Goal: Task Accomplishment & Management: Manage account settings

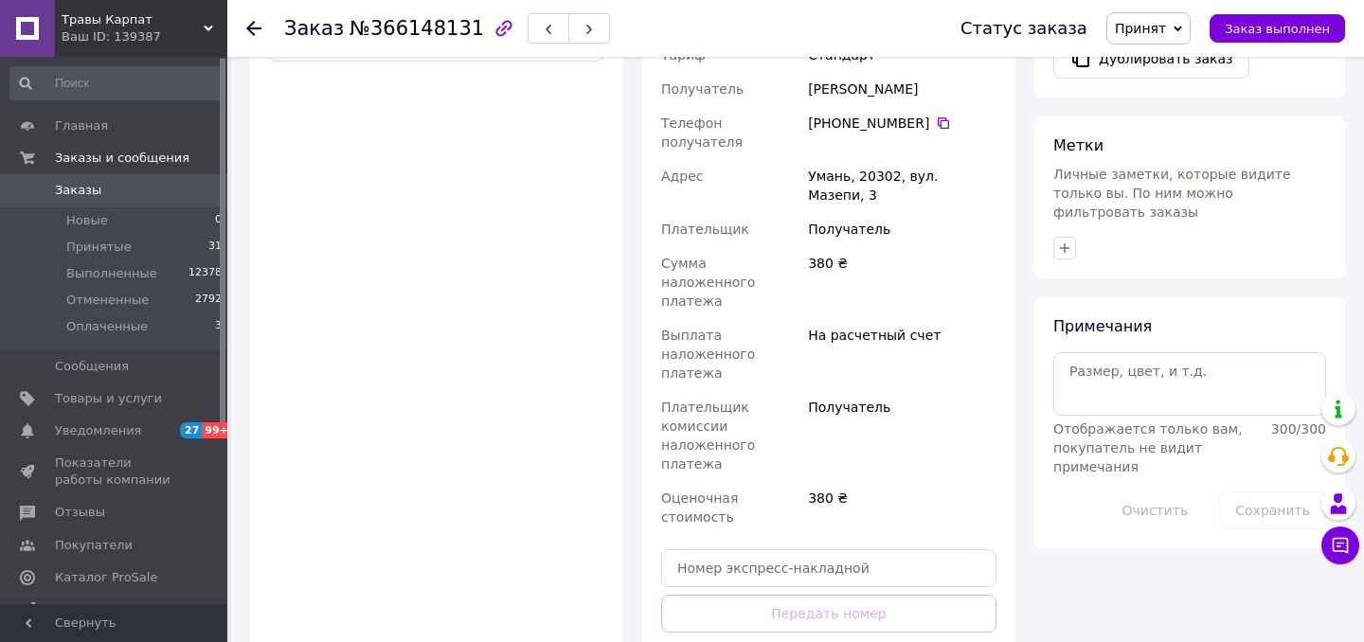
scroll to position [800, 0]
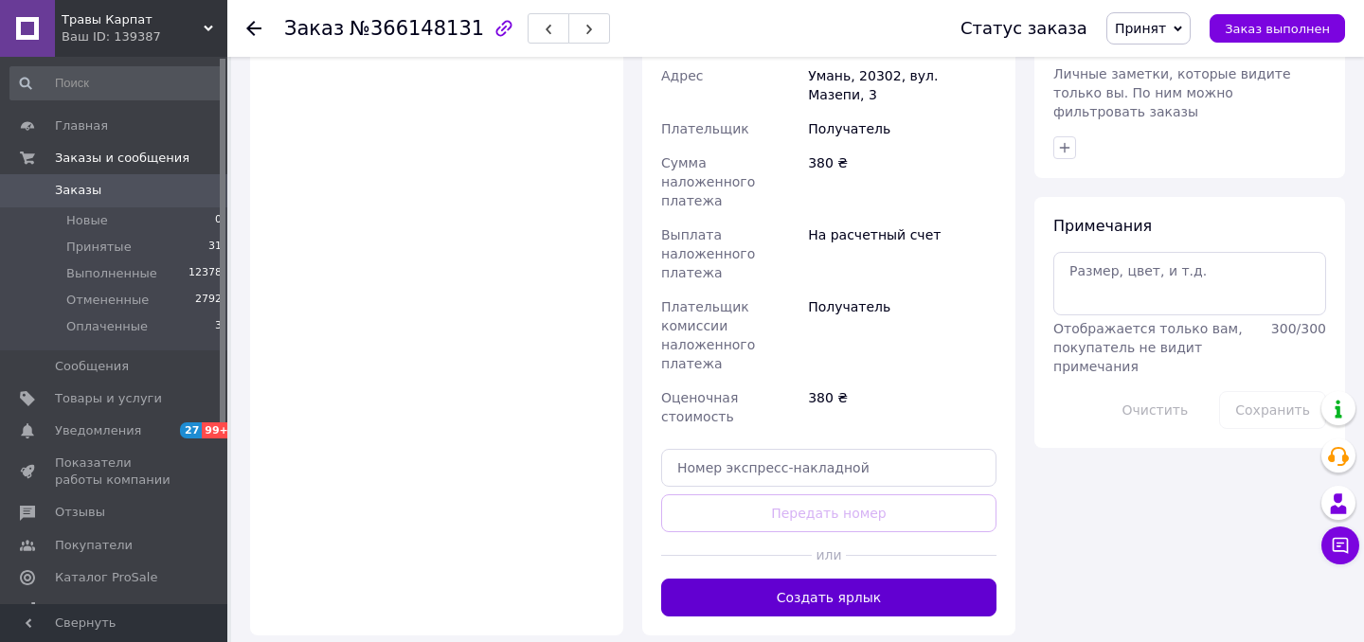
click at [815, 579] on button "Создать ярлык" at bounding box center [828, 598] width 335 height 38
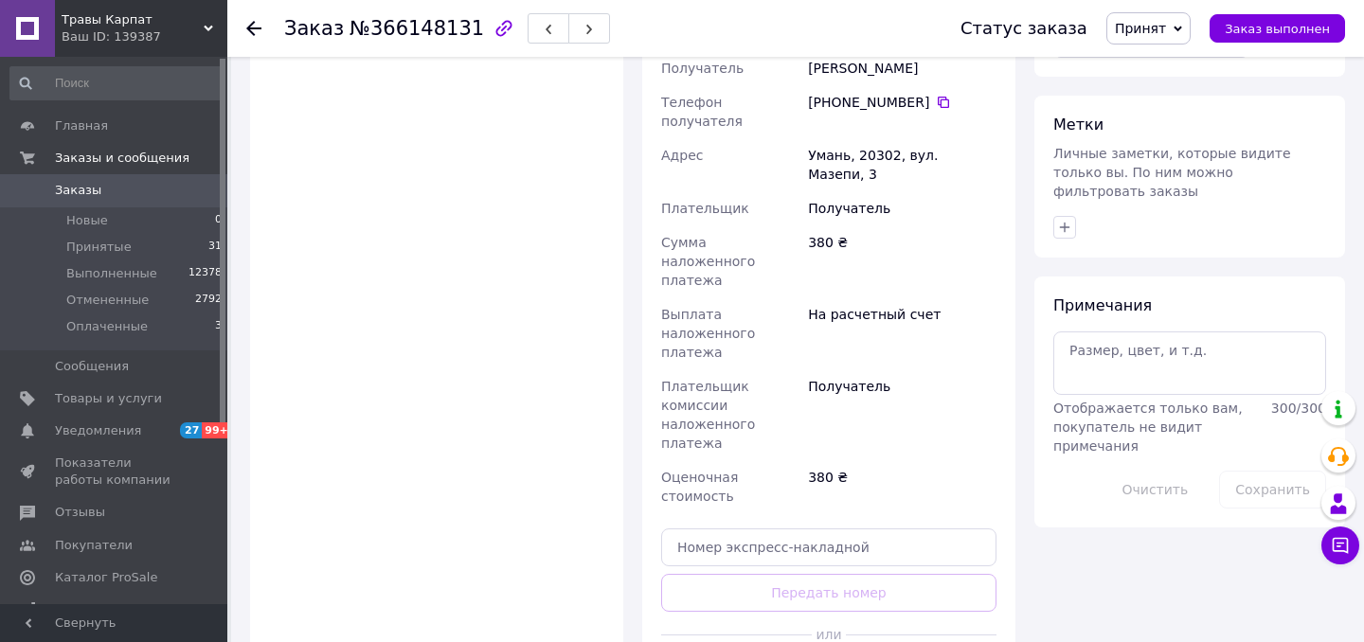
scroll to position [538, 0]
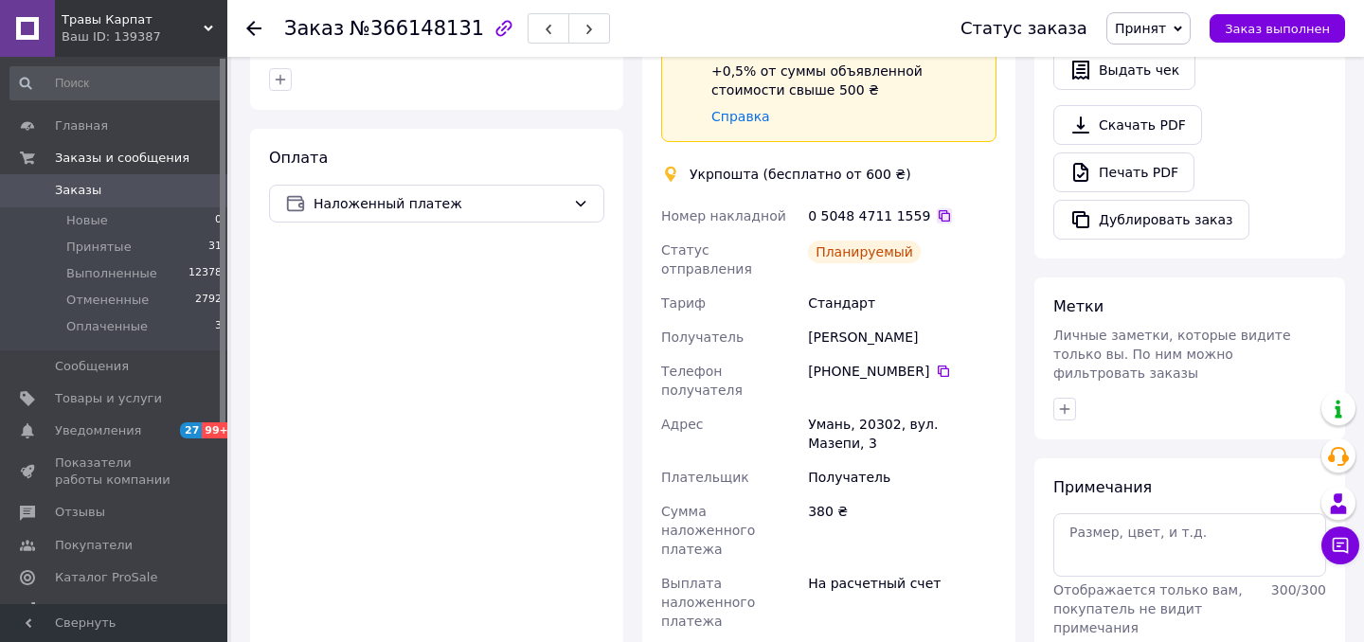
click at [939, 210] on icon at bounding box center [944, 215] width 11 height 11
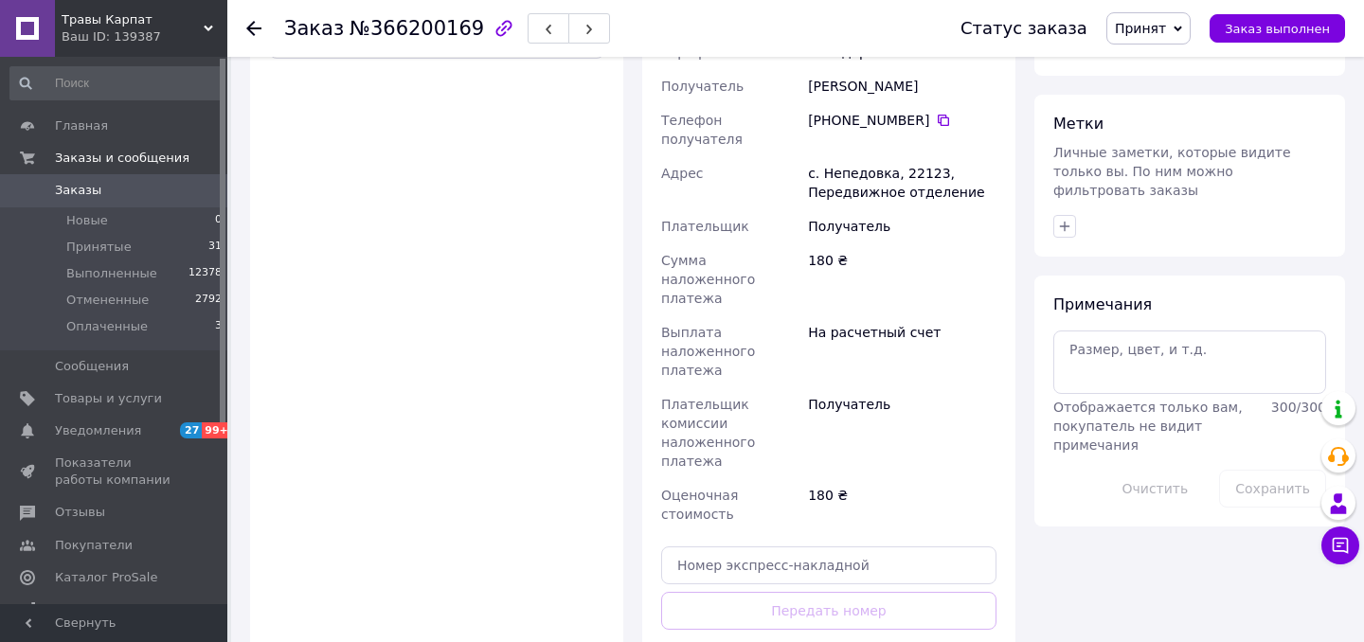
scroll to position [728, 0]
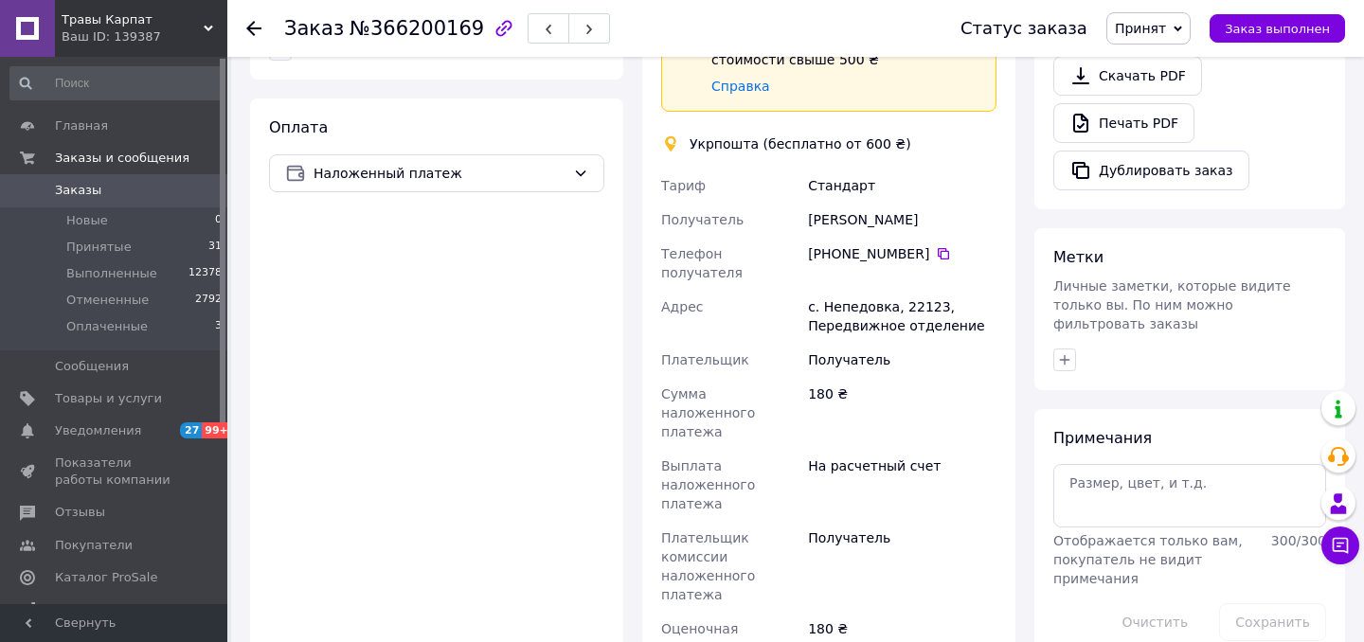
scroll to position [583, 0]
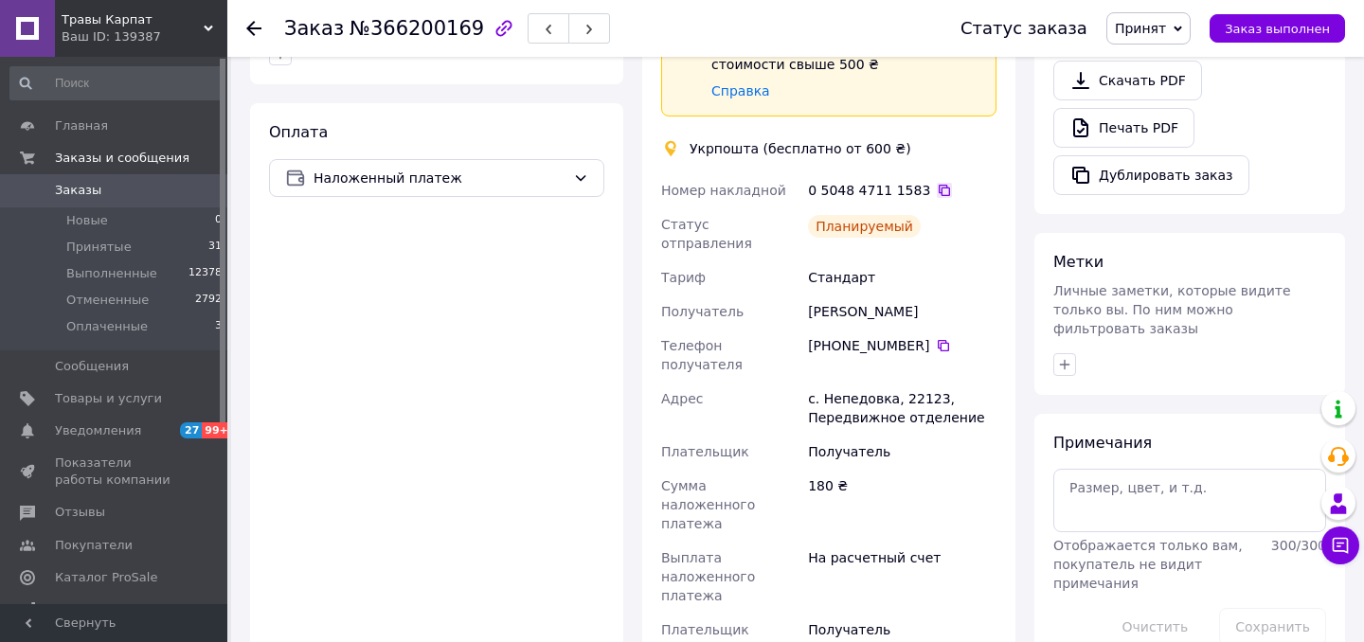
click at [939, 185] on icon at bounding box center [944, 190] width 11 height 11
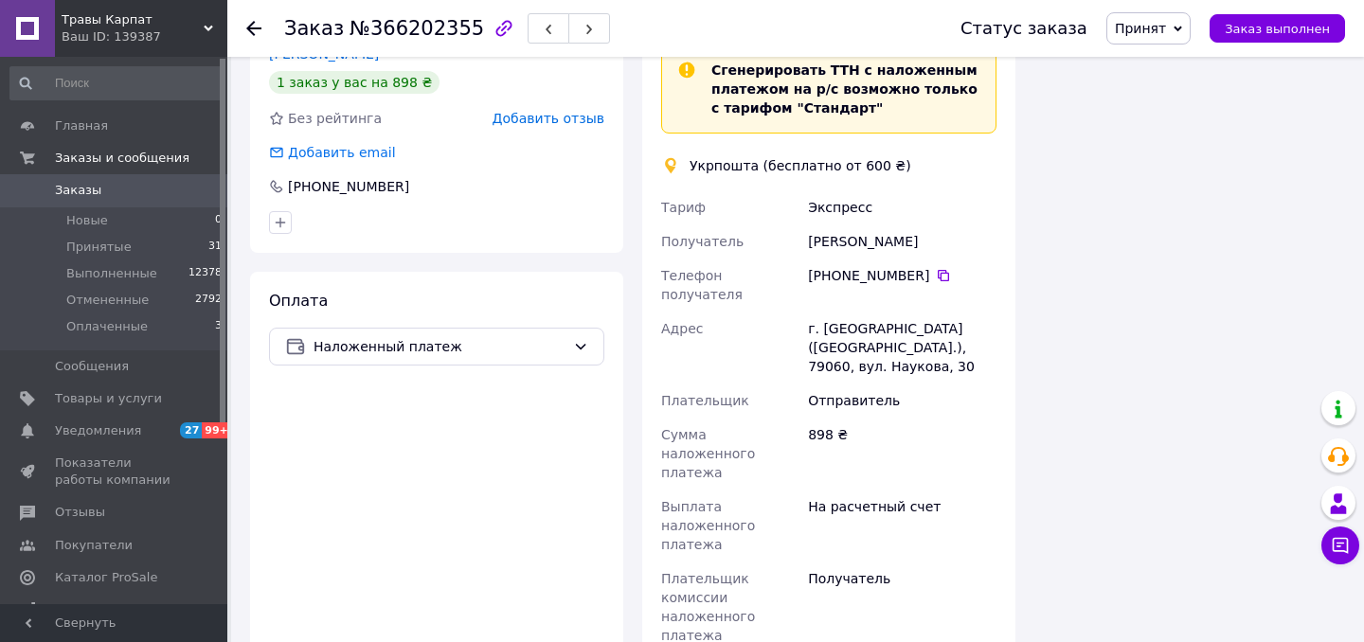
scroll to position [1278, 0]
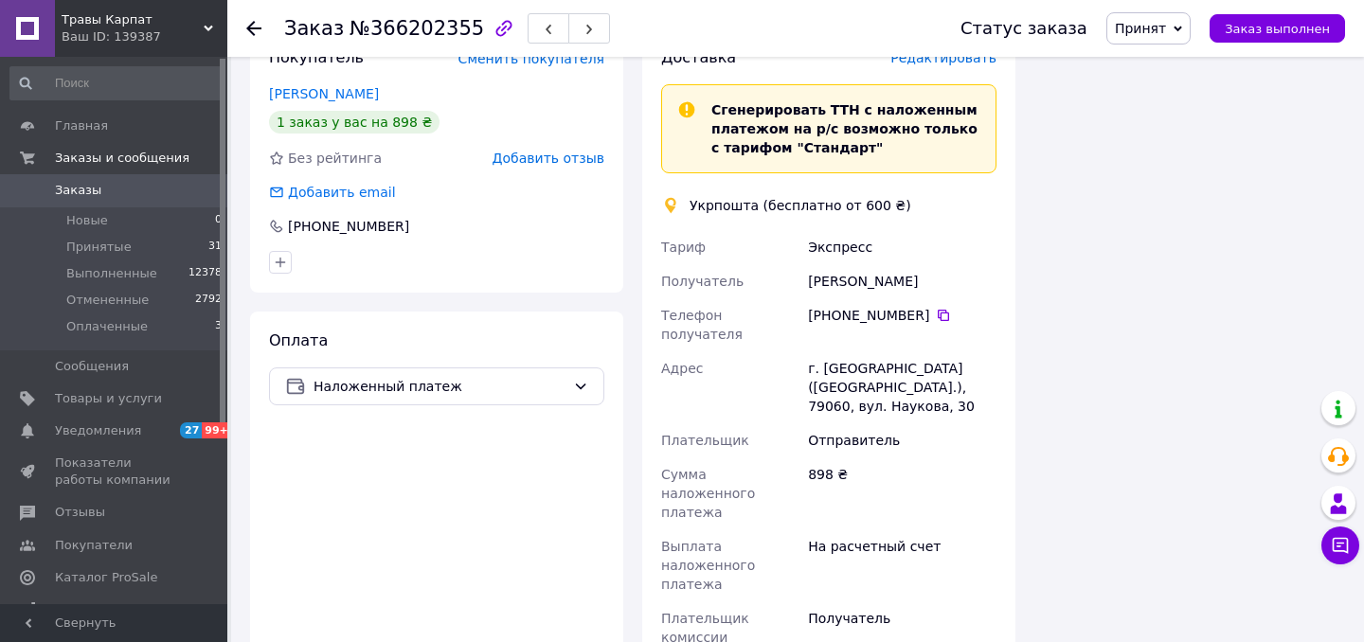
click at [945, 65] on span "Редактировать" at bounding box center [944, 57] width 106 height 15
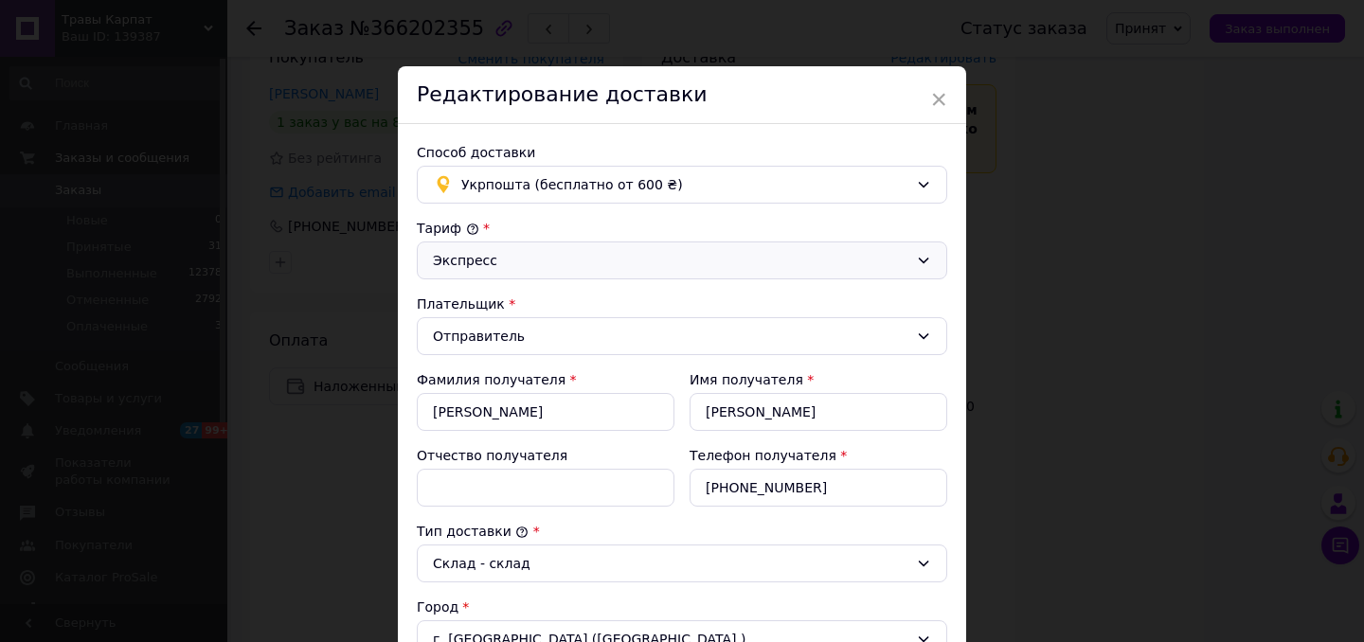
click at [532, 247] on div "Экспресс" at bounding box center [682, 261] width 531 height 38
click at [517, 294] on li "Стандарт" at bounding box center [679, 301] width 529 height 34
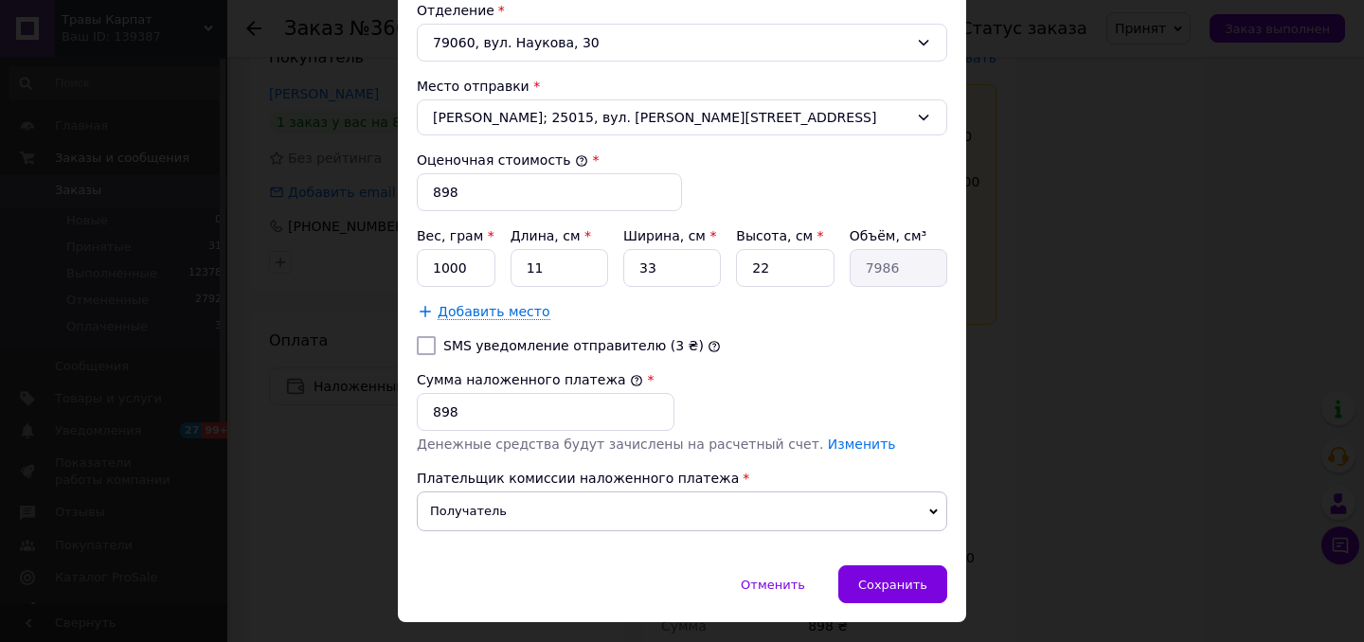
scroll to position [719, 0]
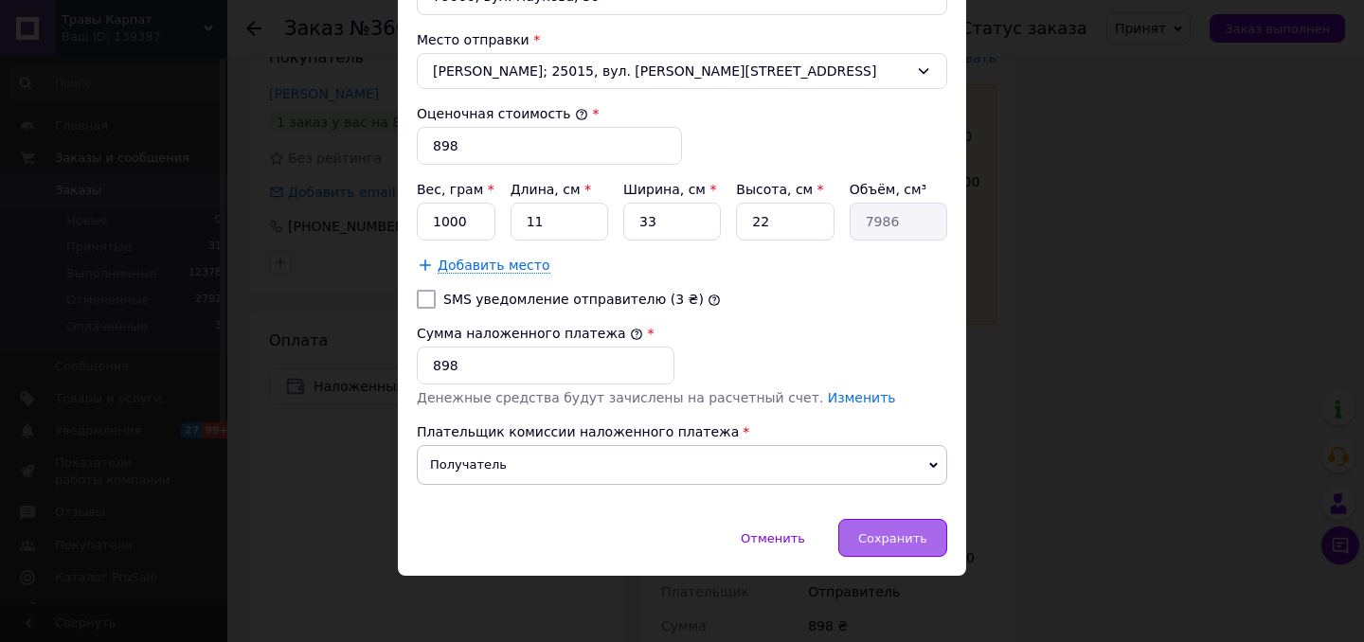
click at [918, 554] on div "Сохранить" at bounding box center [892, 538] width 109 height 38
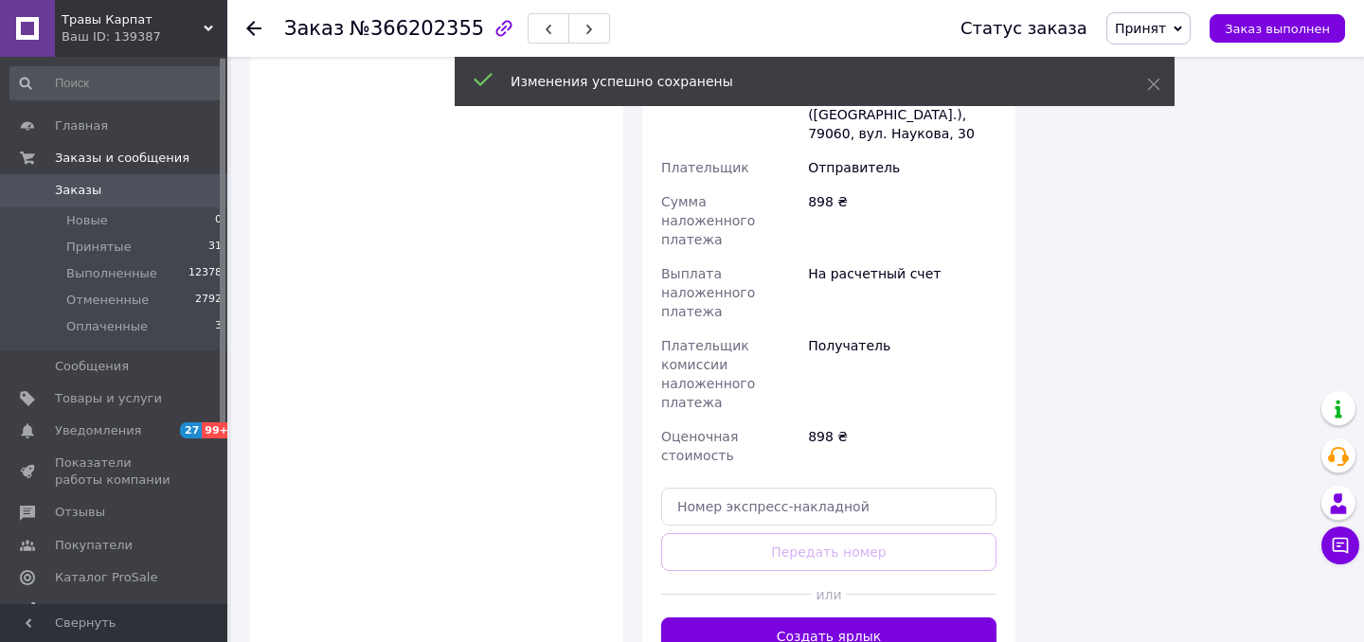
scroll to position [1725, 0]
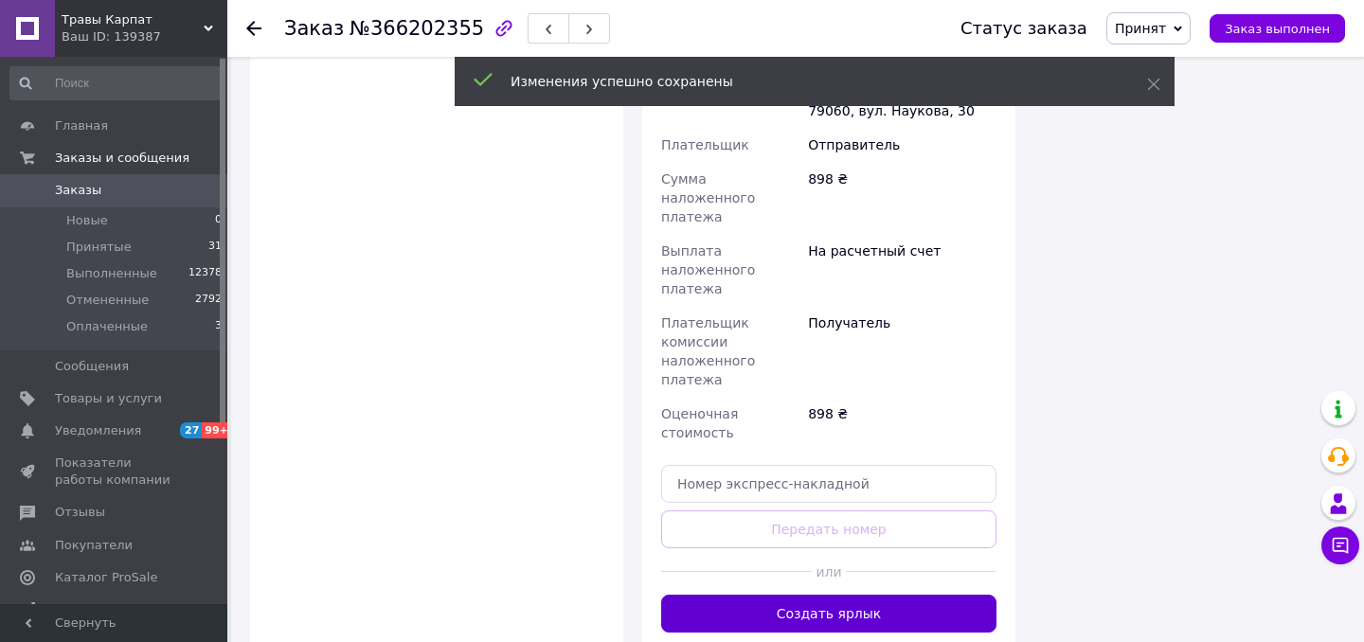
click at [816, 595] on button "Создать ярлык" at bounding box center [828, 614] width 335 height 38
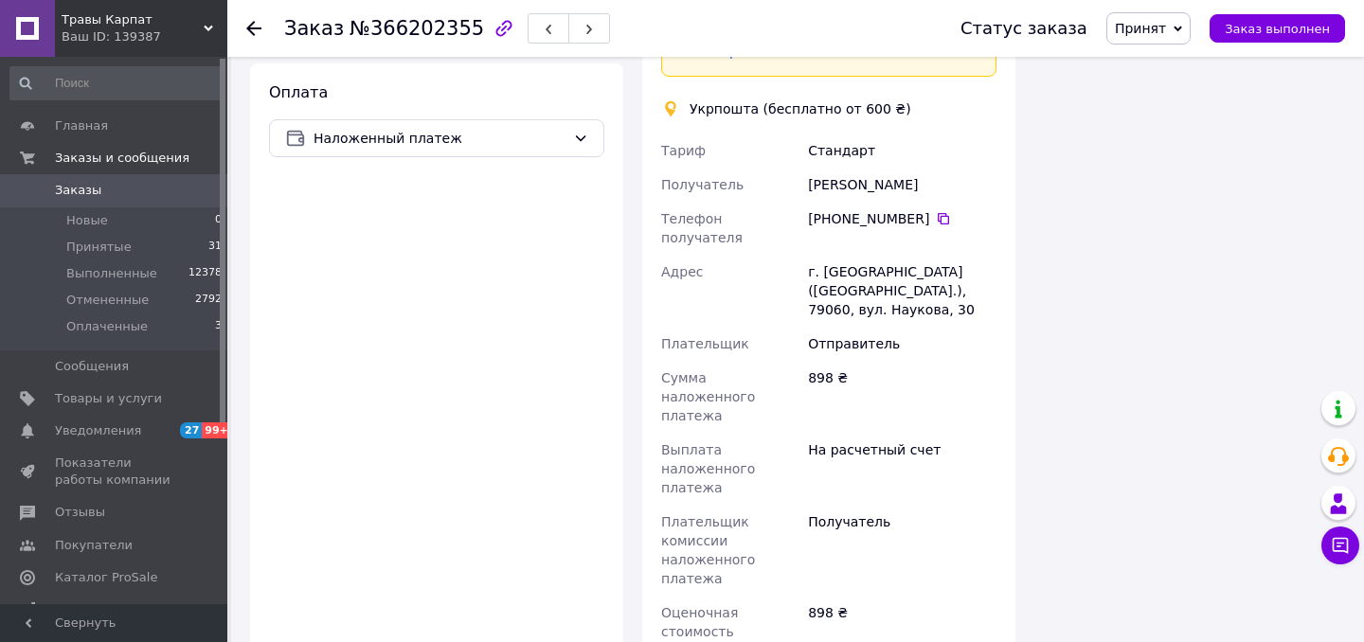
scroll to position [1410, 0]
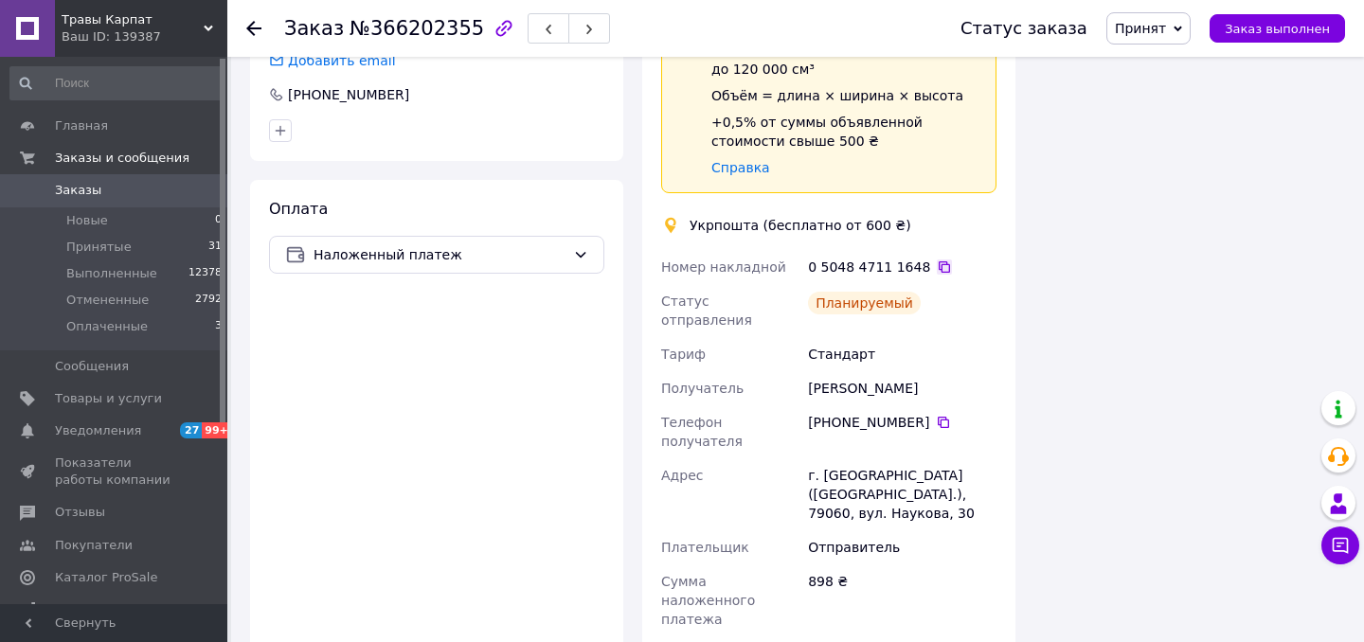
click at [937, 260] on icon at bounding box center [944, 267] width 15 height 15
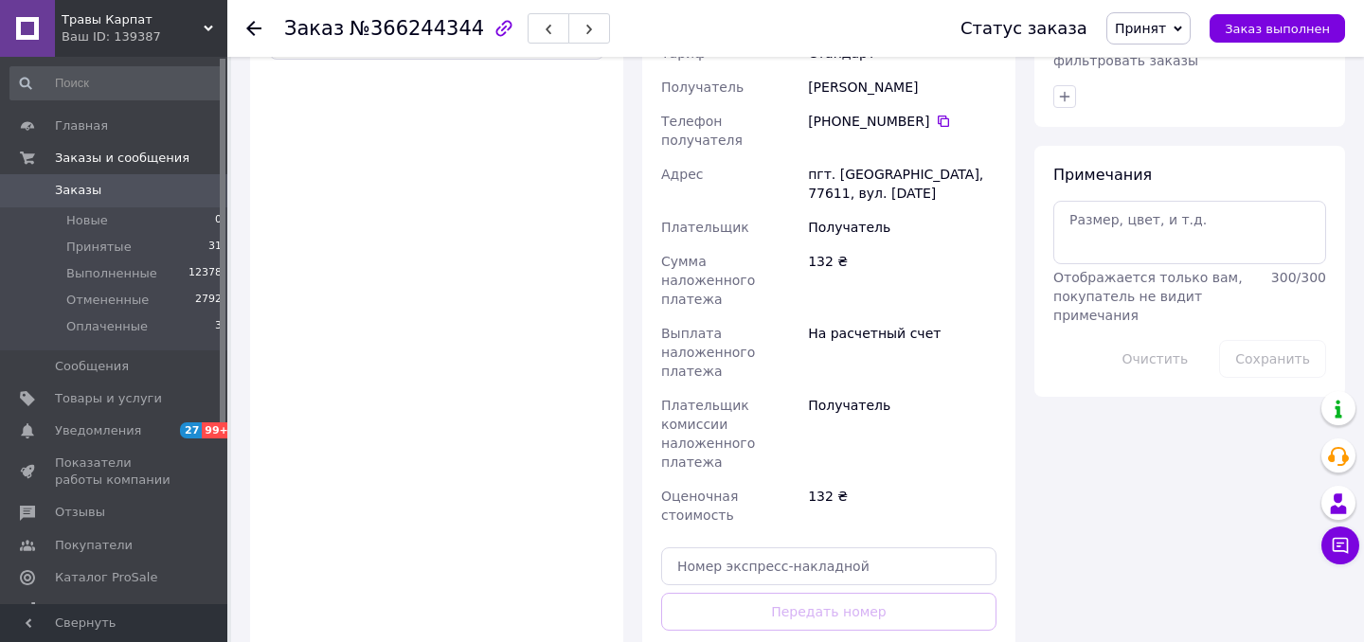
scroll to position [871, 0]
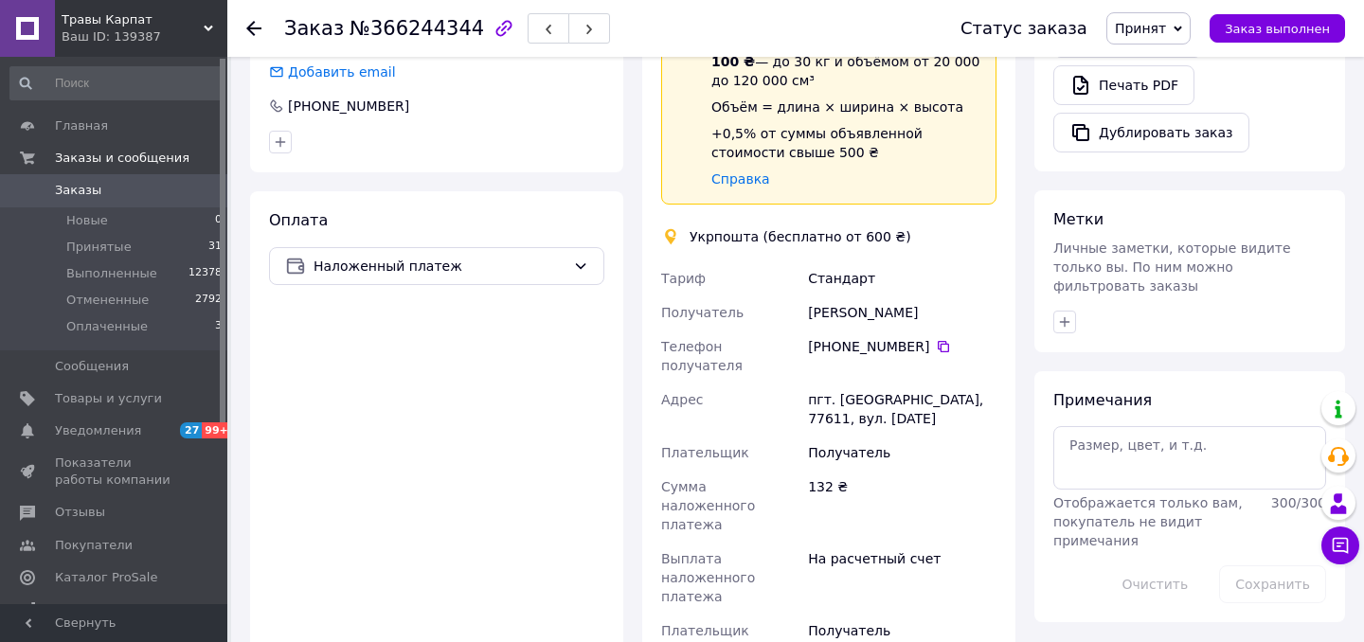
scroll to position [594, 0]
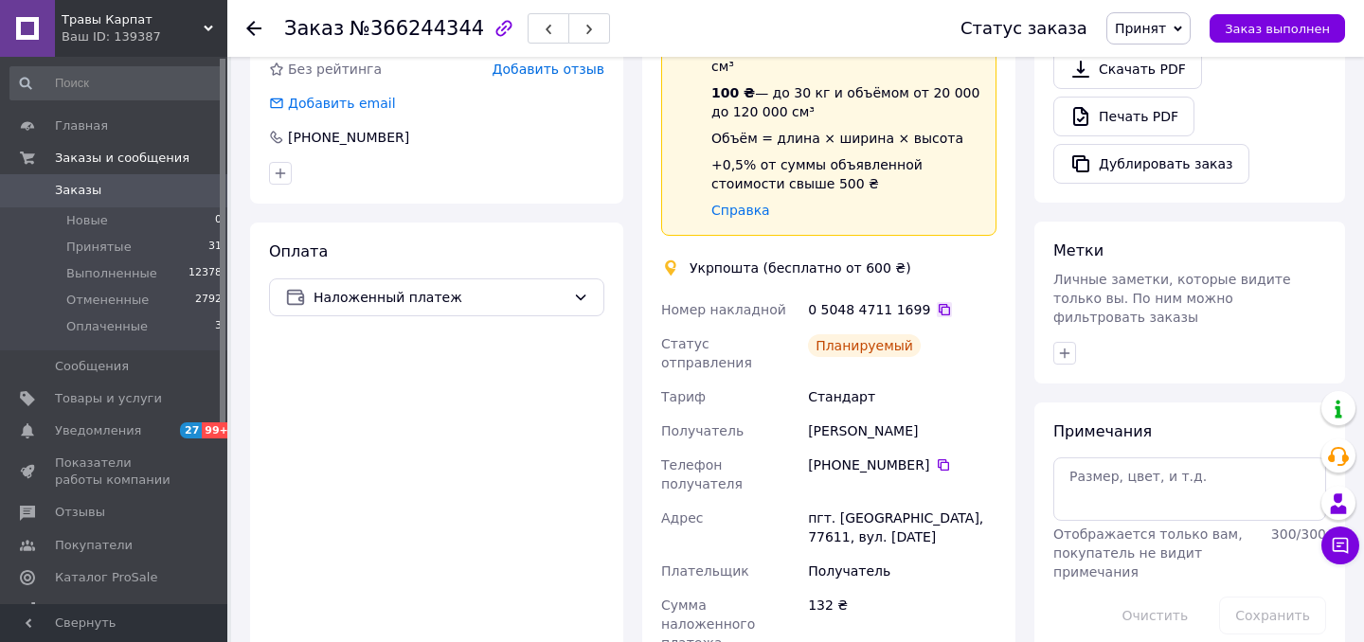
click at [939, 304] on icon at bounding box center [944, 309] width 11 height 11
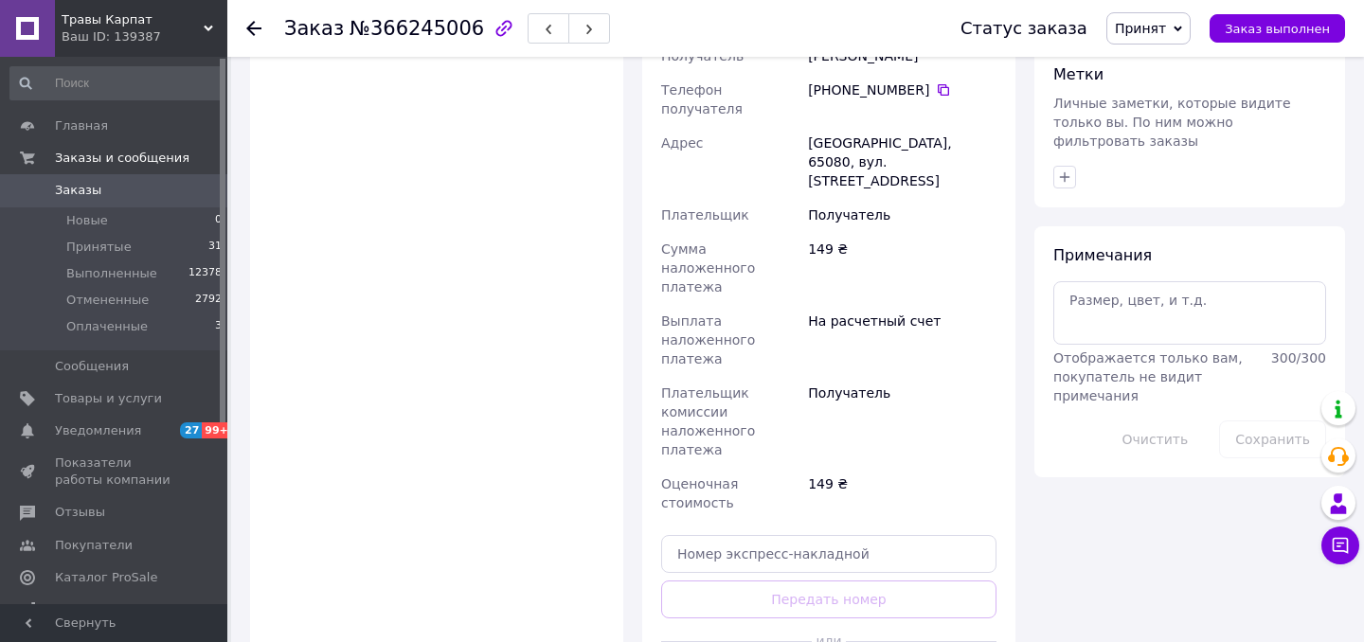
scroll to position [780, 0]
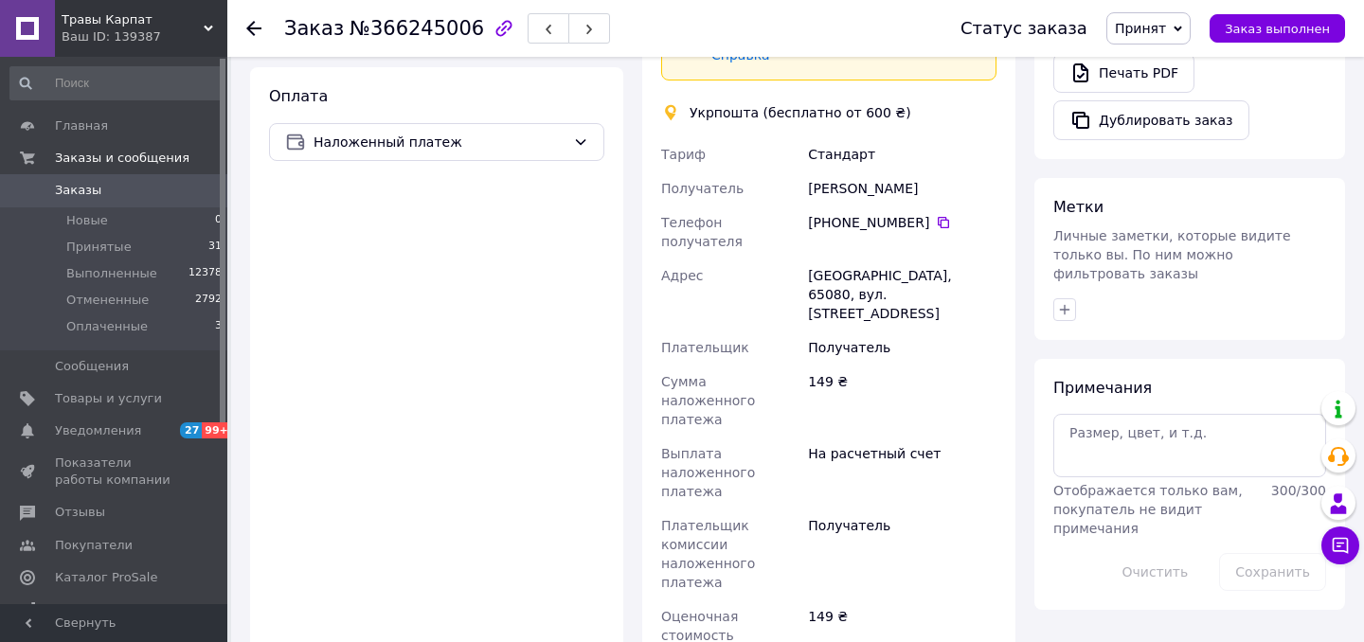
scroll to position [629, 0]
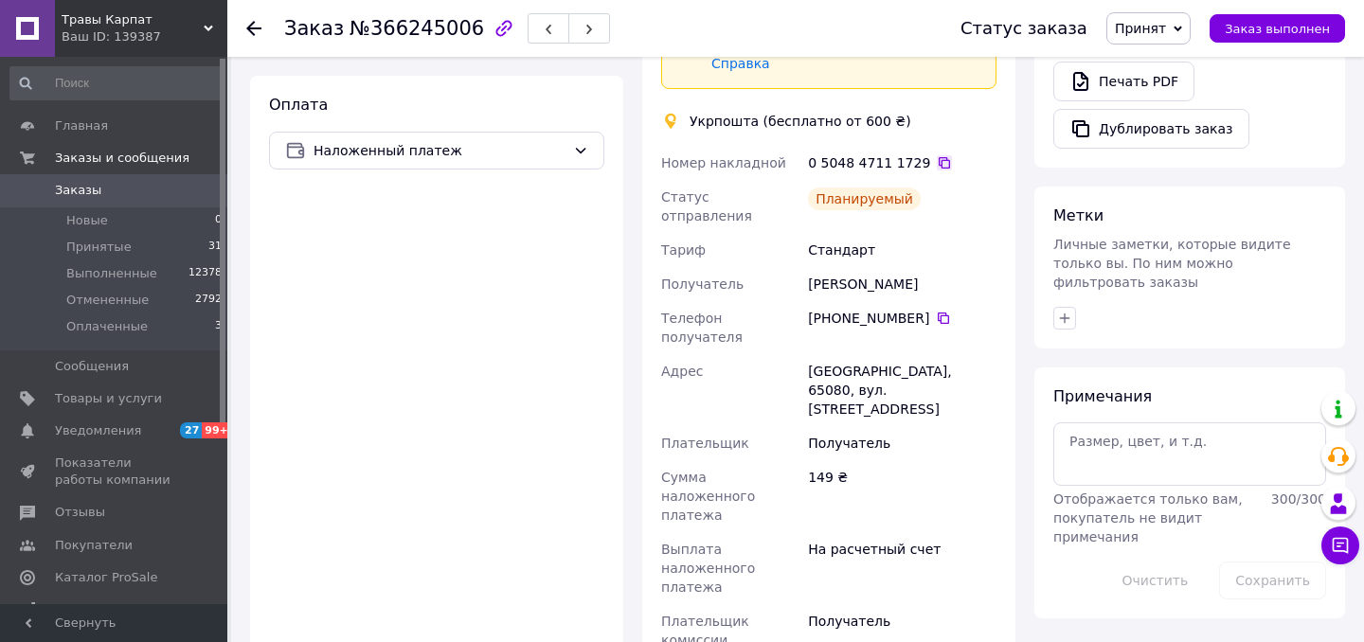
click at [937, 155] on icon at bounding box center [944, 162] width 15 height 15
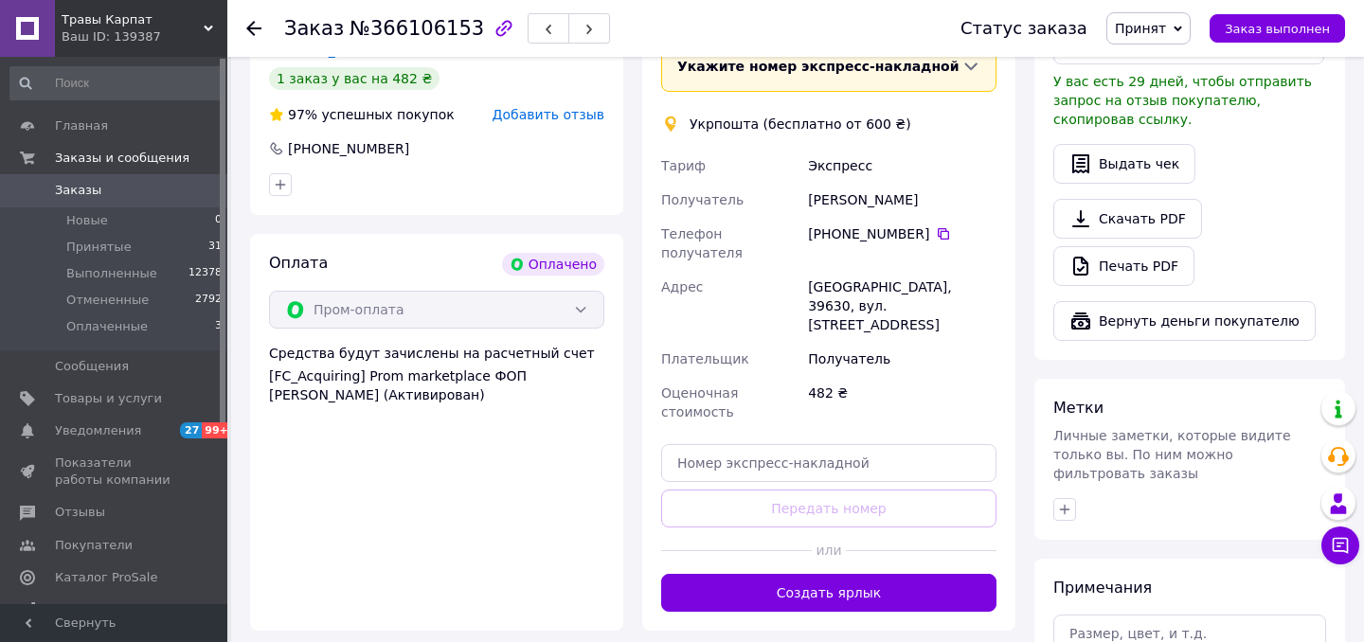
scroll to position [642, 0]
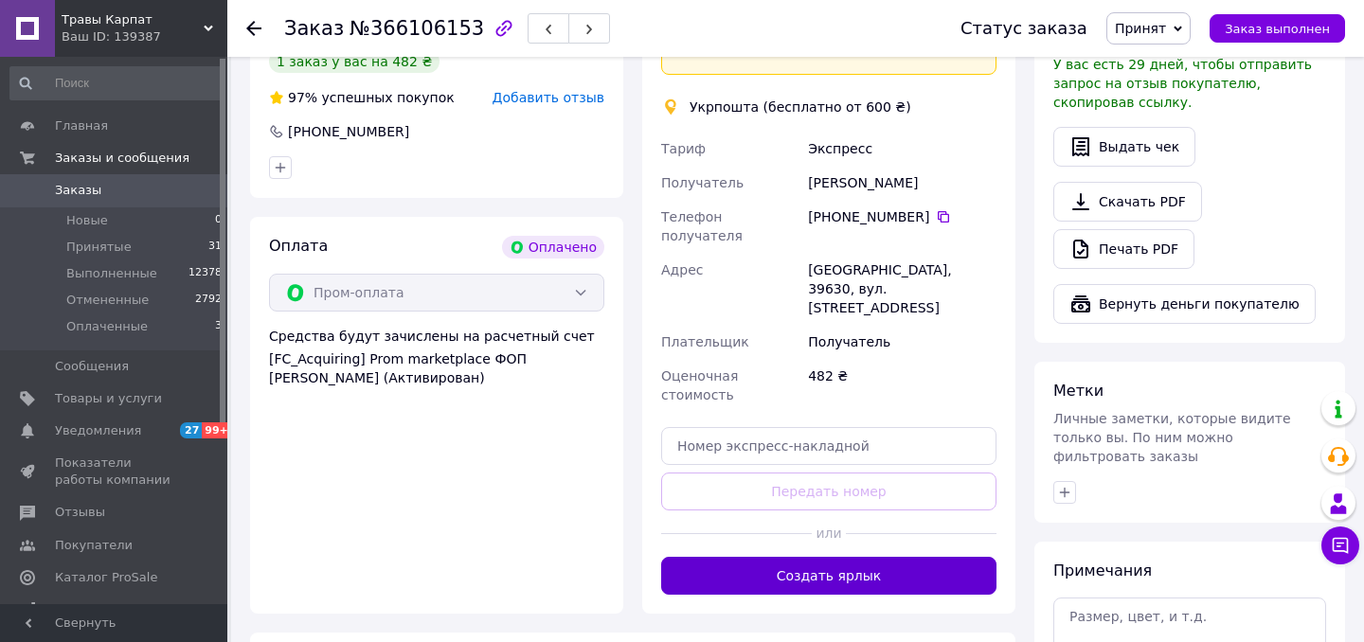
click at [818, 557] on button "Создать ярлык" at bounding box center [828, 576] width 335 height 38
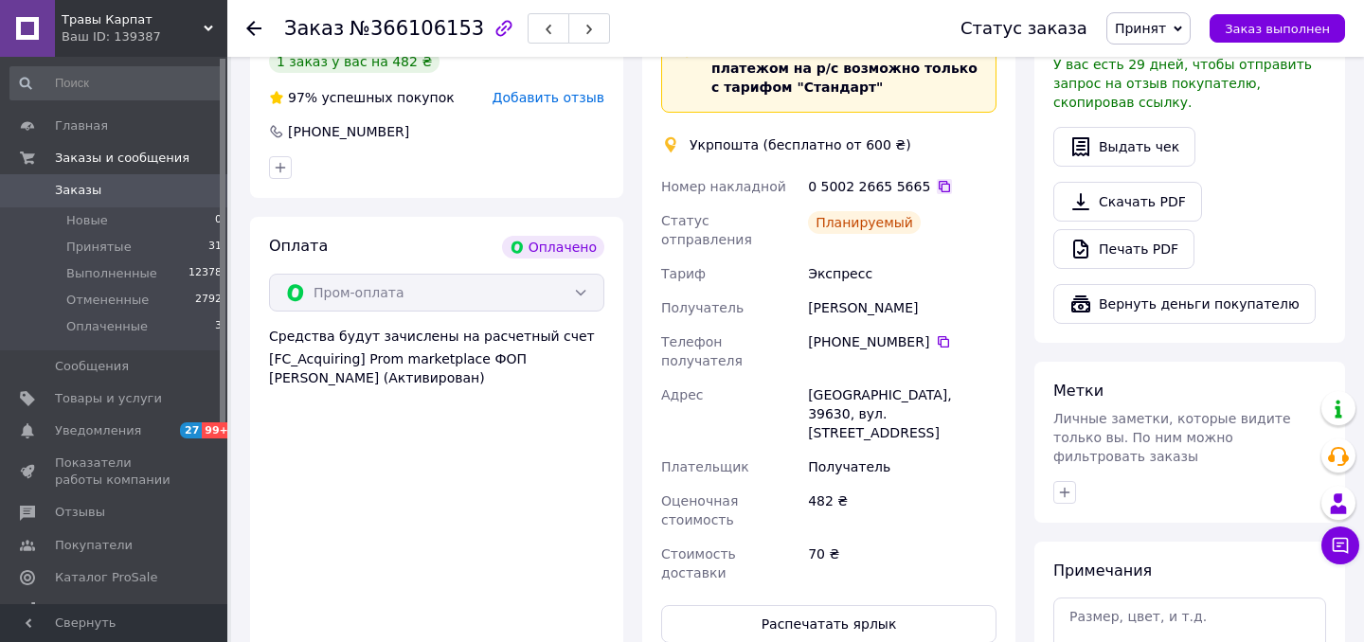
click at [941, 181] on icon at bounding box center [944, 186] width 11 height 11
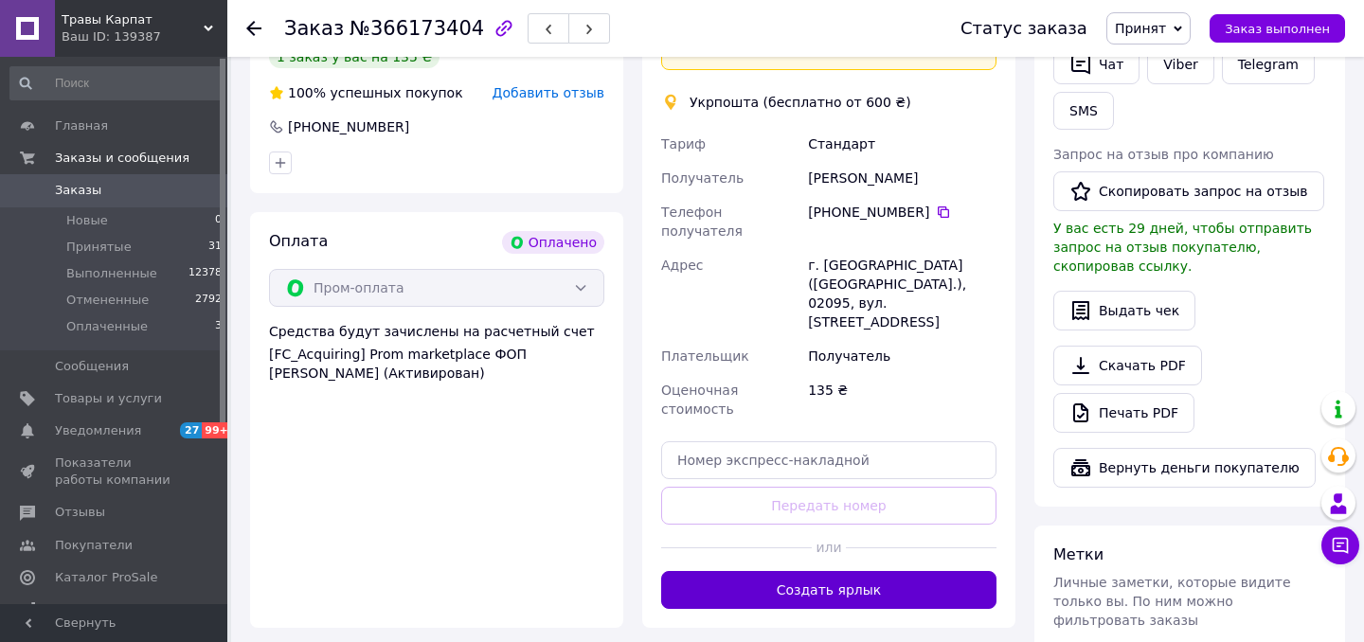
scroll to position [514, 0]
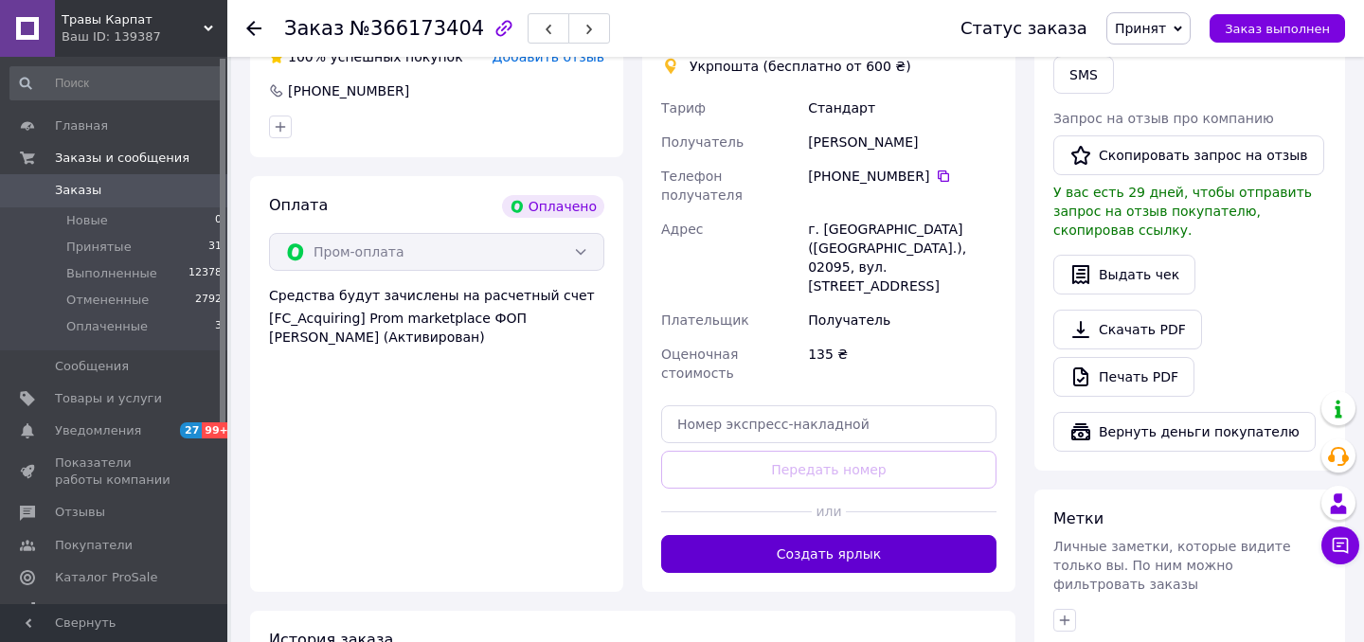
click at [789, 535] on button "Создать ярлык" at bounding box center [828, 554] width 335 height 38
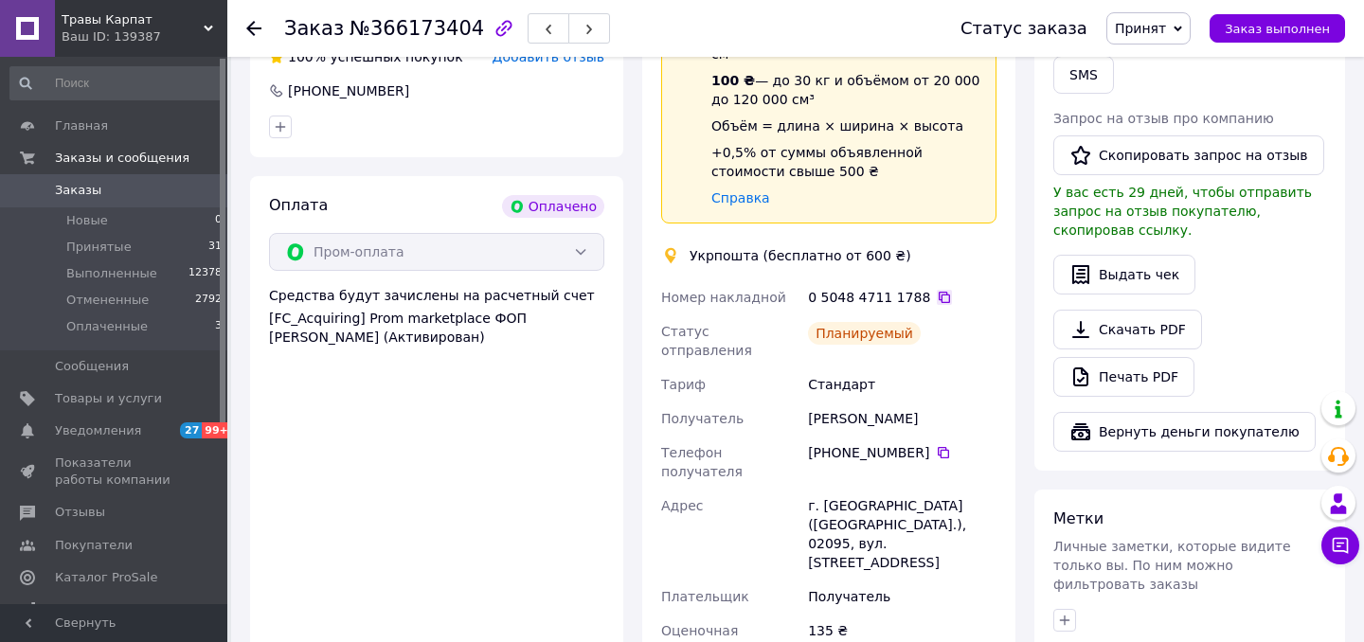
click at [937, 290] on icon at bounding box center [944, 297] width 15 height 15
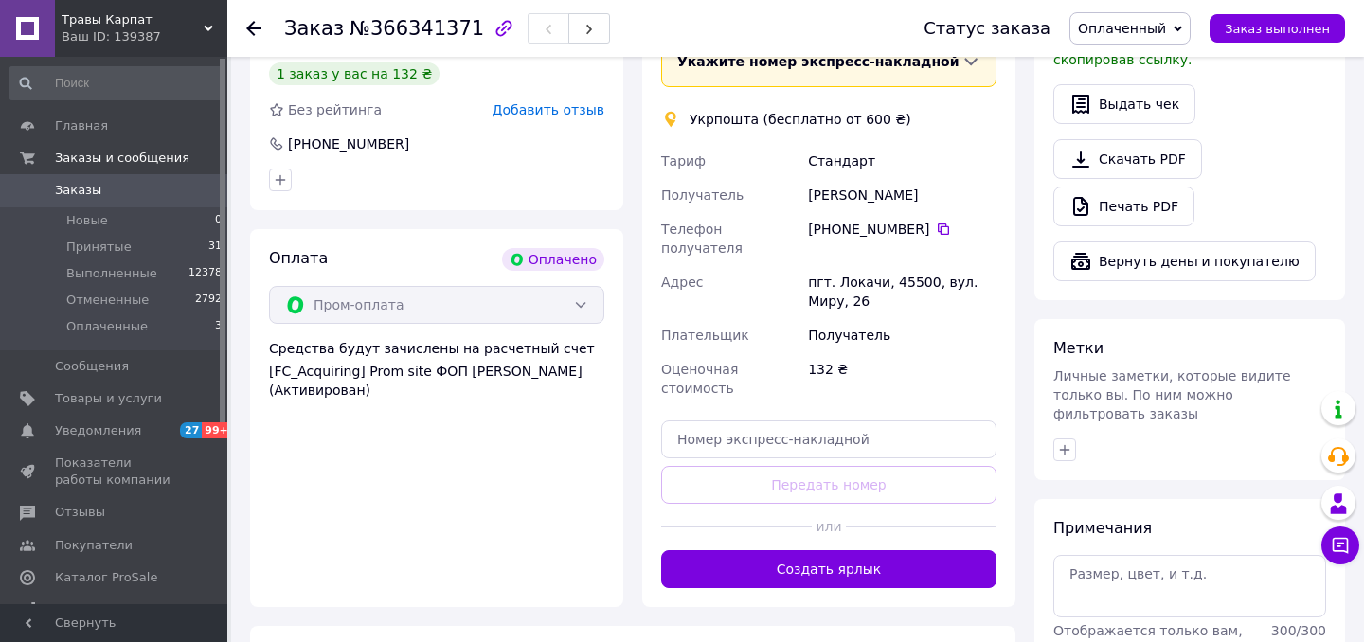
scroll to position [665, 0]
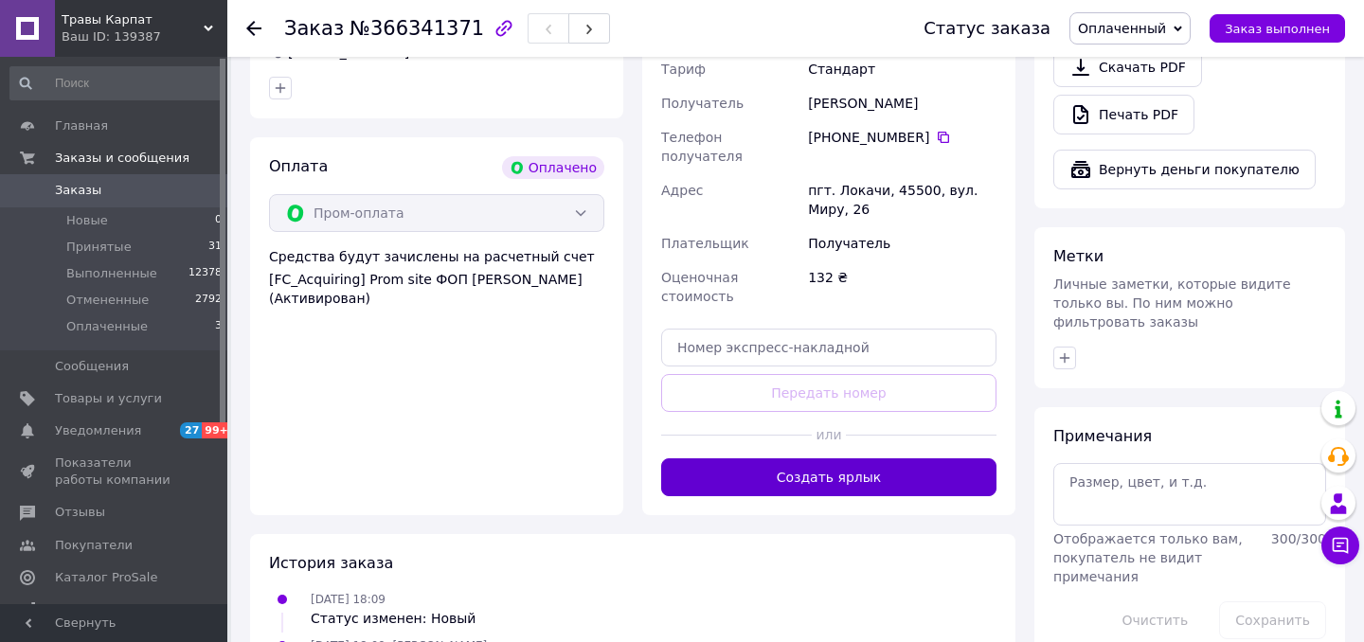
click at [832, 459] on button "Создать ярлык" at bounding box center [828, 478] width 335 height 38
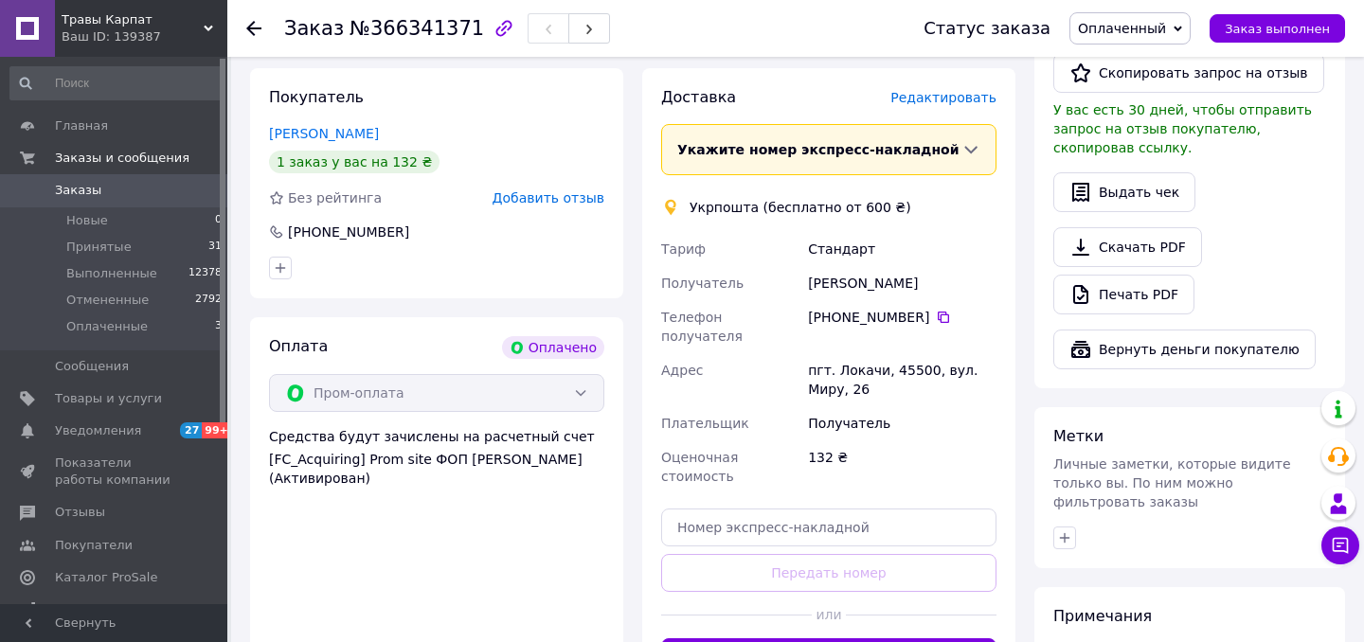
scroll to position [469, 0]
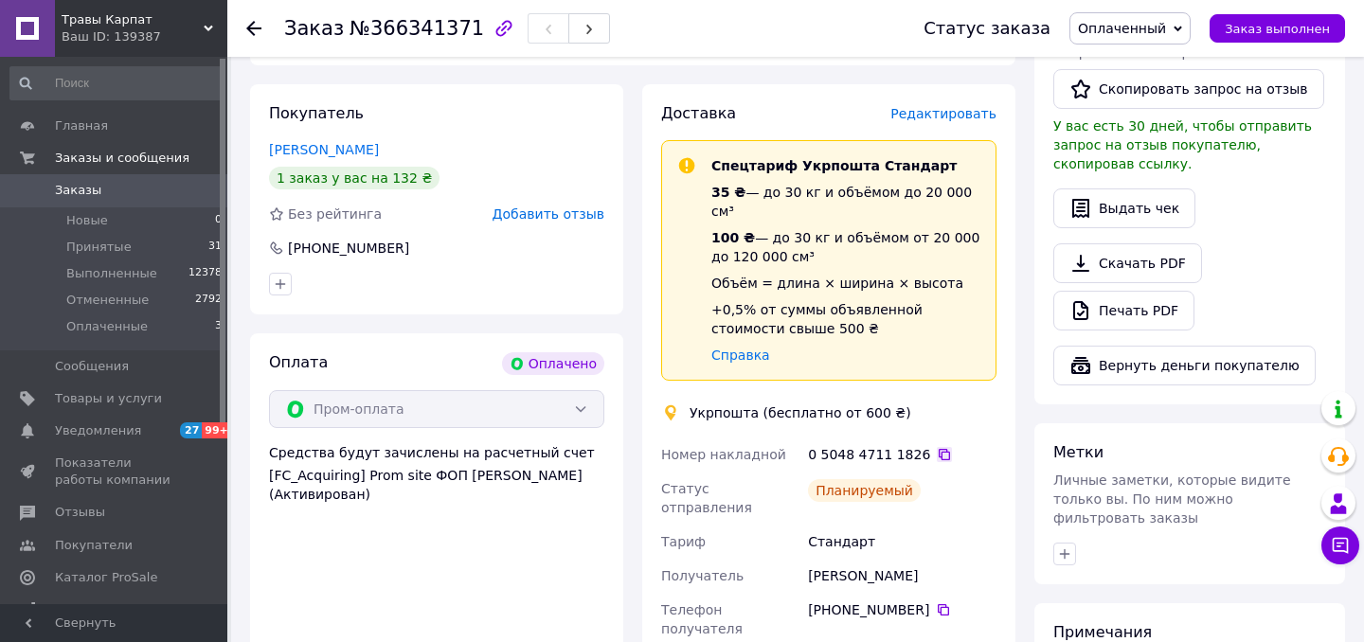
click at [937, 447] on icon at bounding box center [944, 454] width 15 height 15
